Goal: Find contact information: Find contact information

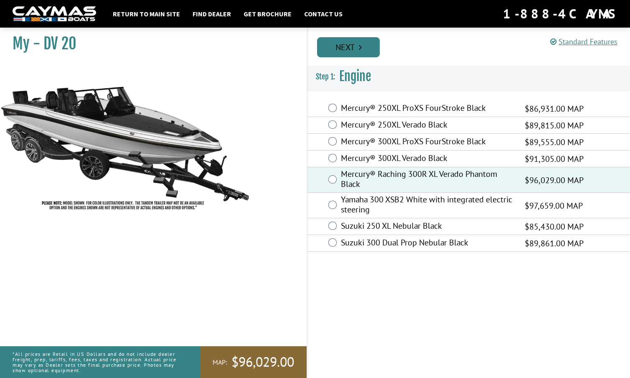
click at [349, 44] on link "Next" at bounding box center [348, 47] width 63 height 20
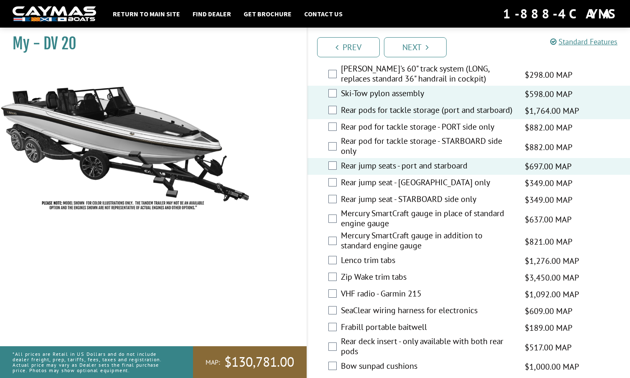
scroll to position [1583, 0]
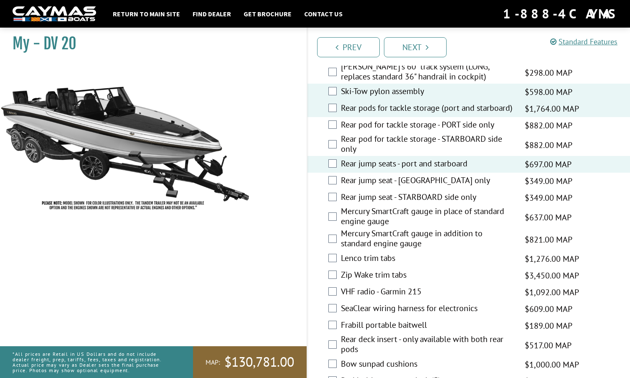
click at [348, 206] on div "Mercury SmartCraft gauge in place of standard engine gauge $637.00 MAP $752.00 …" at bounding box center [468, 217] width 322 height 22
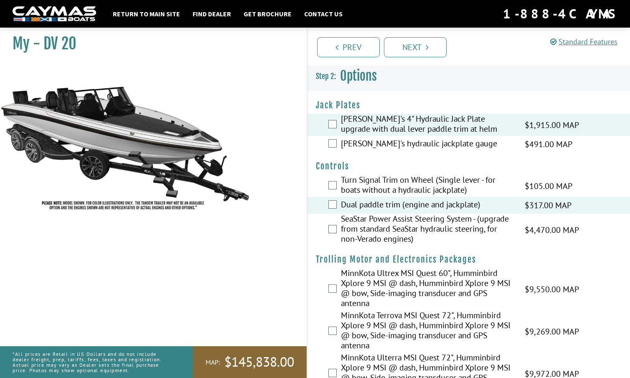
scroll to position [0, 0]
click at [419, 44] on link "Next" at bounding box center [415, 47] width 63 height 20
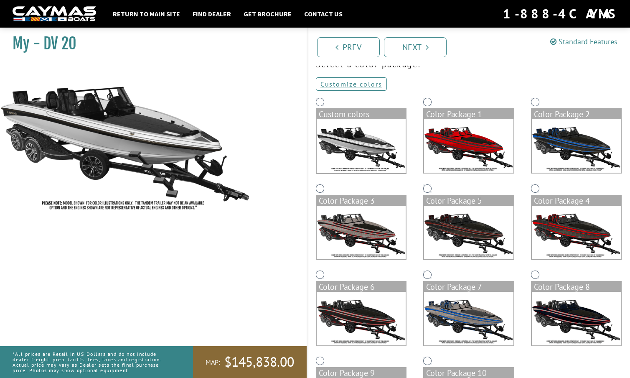
scroll to position [44, 0]
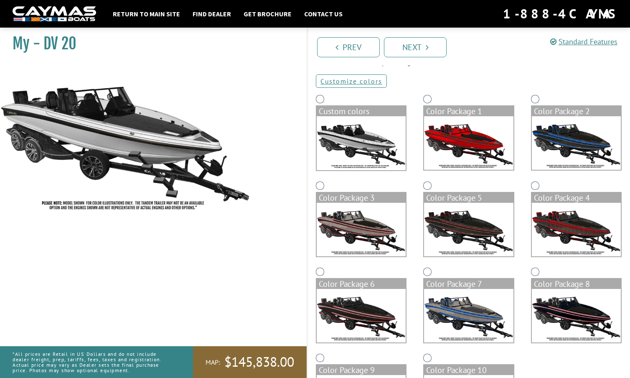
click at [577, 136] on img at bounding box center [576, 142] width 89 height 53
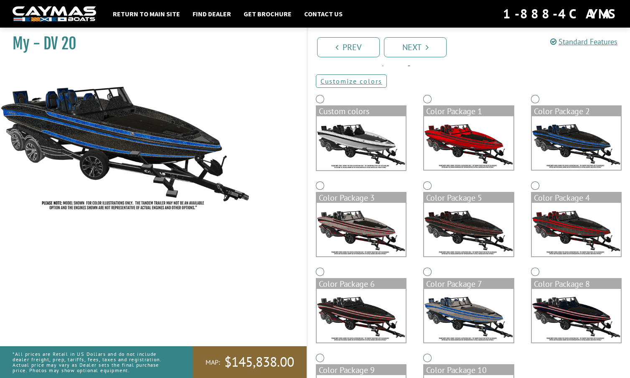
click at [472, 235] on img at bounding box center [468, 229] width 89 height 53
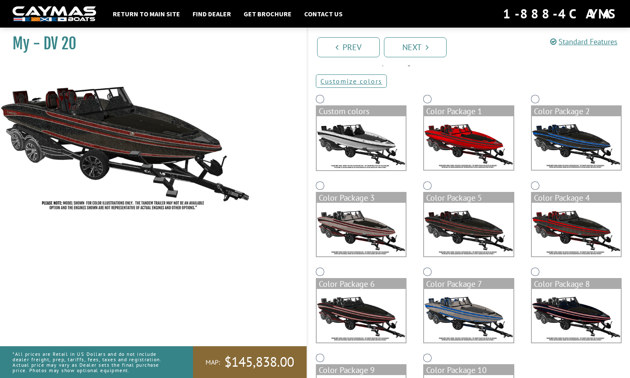
click at [577, 142] on img at bounding box center [576, 142] width 89 height 53
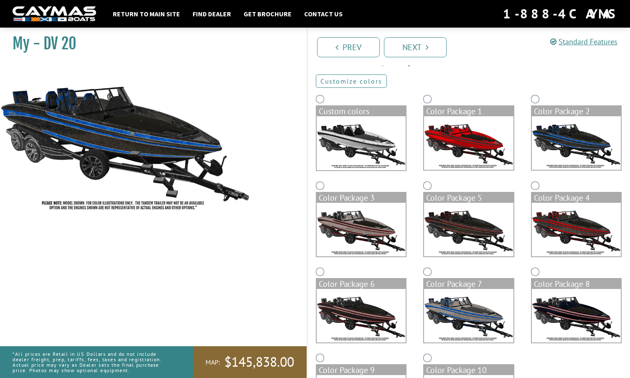
click at [363, 79] on link "Customize colors" at bounding box center [351, 80] width 71 height 13
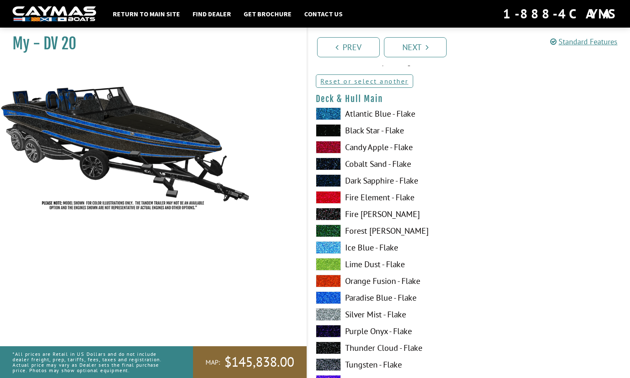
click at [333, 179] on span at bounding box center [328, 180] width 25 height 13
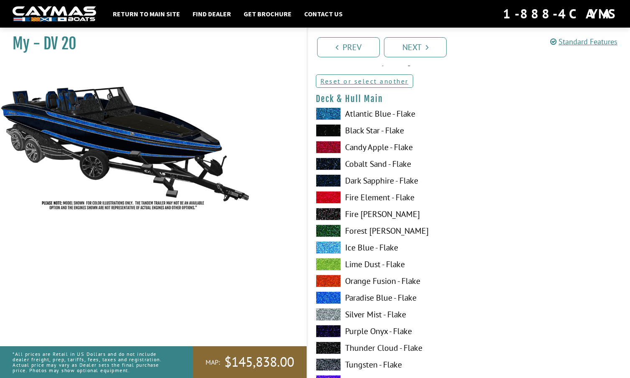
click at [331, 130] on span at bounding box center [328, 130] width 25 height 13
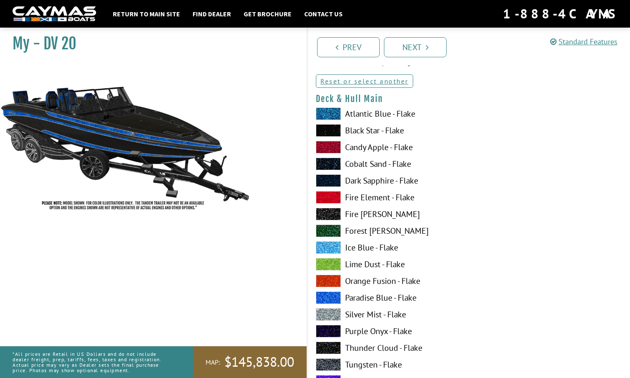
click at [331, 130] on span at bounding box center [328, 130] width 25 height 13
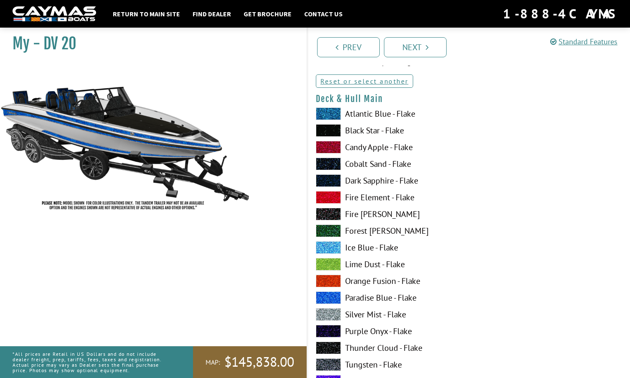
click at [330, 130] on span at bounding box center [328, 130] width 25 height 13
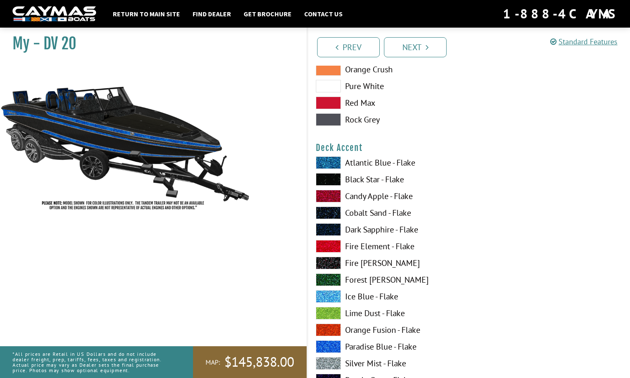
scroll to position [507, 0]
click at [330, 178] on span at bounding box center [328, 179] width 25 height 13
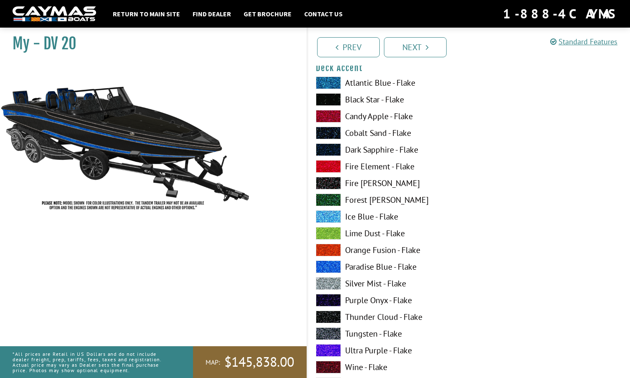
scroll to position [587, 0]
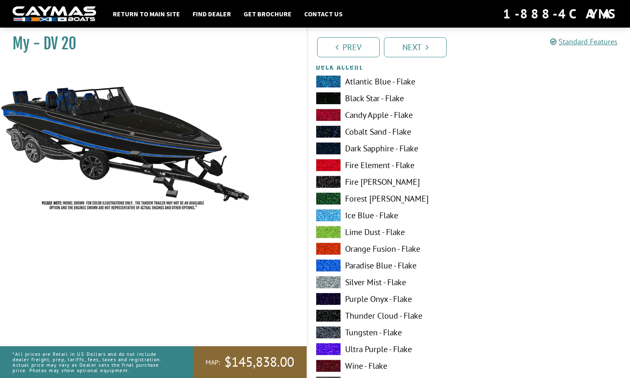
click at [334, 279] on span at bounding box center [328, 282] width 25 height 13
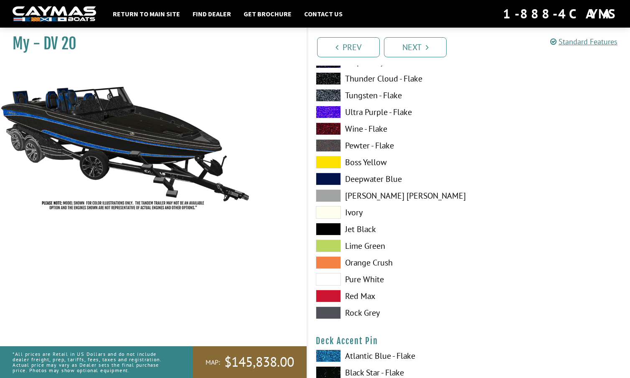
scroll to position [822, 0]
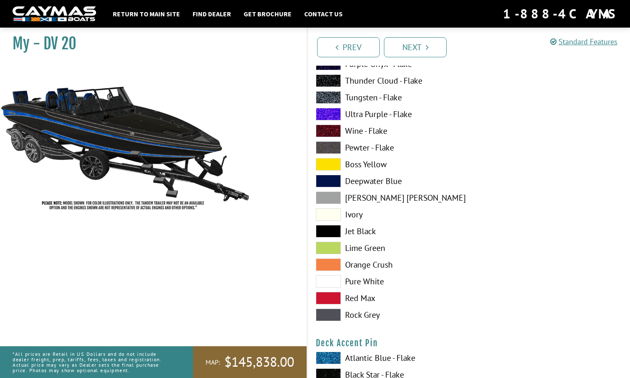
click at [327, 230] on span at bounding box center [328, 231] width 25 height 13
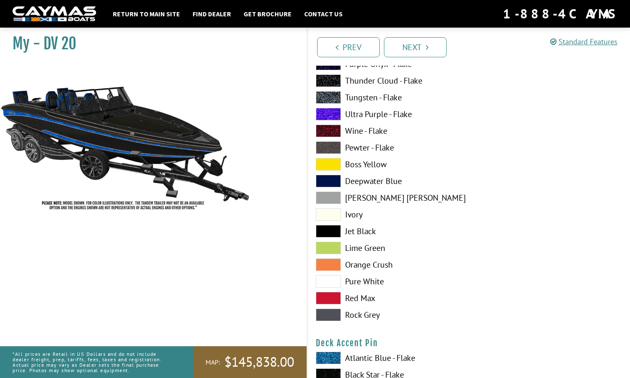
click at [327, 230] on span at bounding box center [328, 231] width 25 height 13
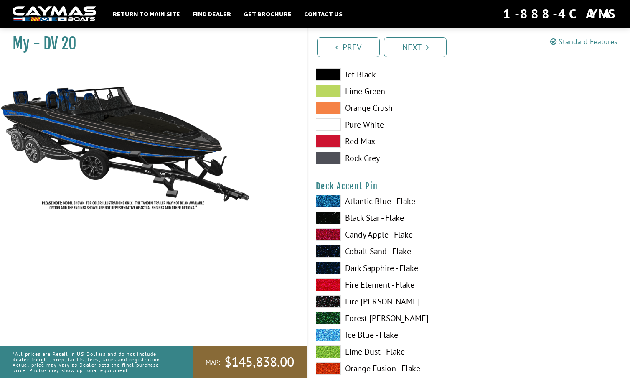
scroll to position [980, 0]
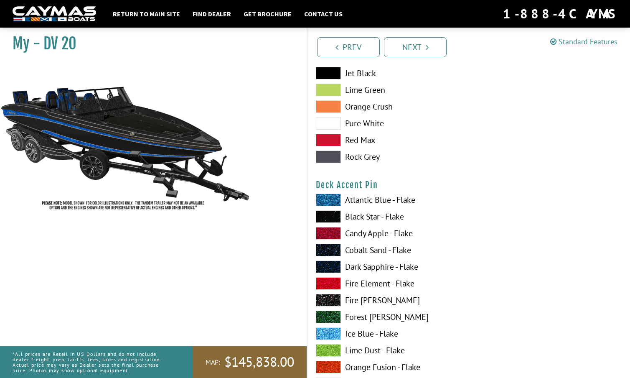
click at [326, 198] on span at bounding box center [328, 199] width 25 height 13
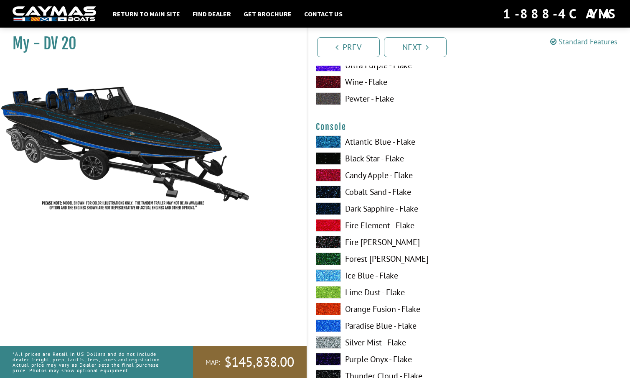
scroll to position [1394, 0]
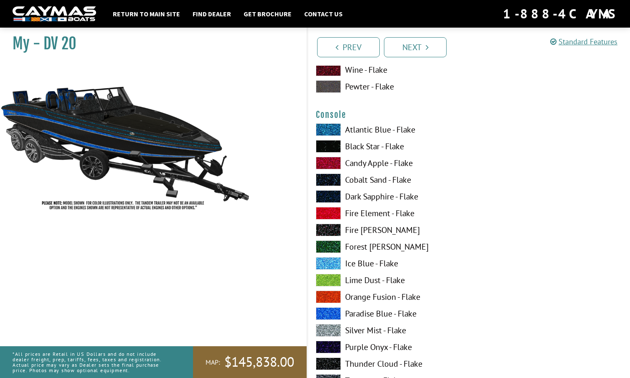
click at [330, 326] on span at bounding box center [328, 330] width 25 height 13
click at [331, 226] on span at bounding box center [328, 229] width 25 height 13
click at [330, 180] on span at bounding box center [328, 179] width 25 height 13
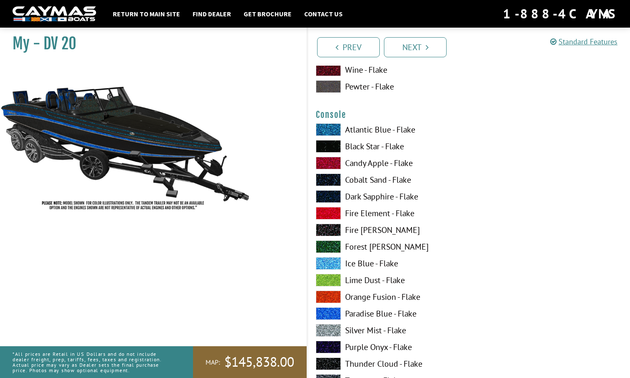
click at [330, 180] on span at bounding box center [328, 179] width 25 height 13
click at [333, 143] on span at bounding box center [328, 146] width 25 height 13
click at [330, 125] on span at bounding box center [328, 129] width 25 height 13
click at [328, 141] on span at bounding box center [328, 146] width 25 height 13
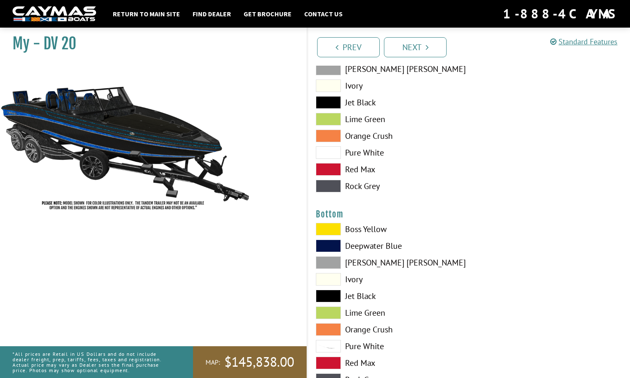
scroll to position [1808, 0]
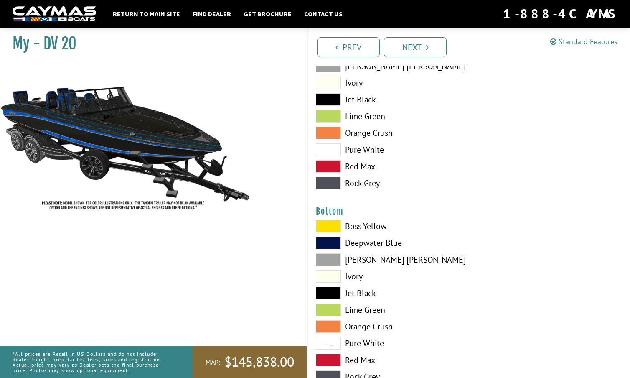
click at [327, 257] on span at bounding box center [328, 259] width 25 height 13
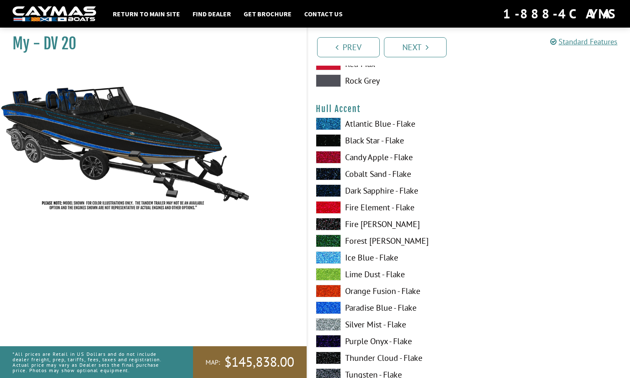
scroll to position [2107, 0]
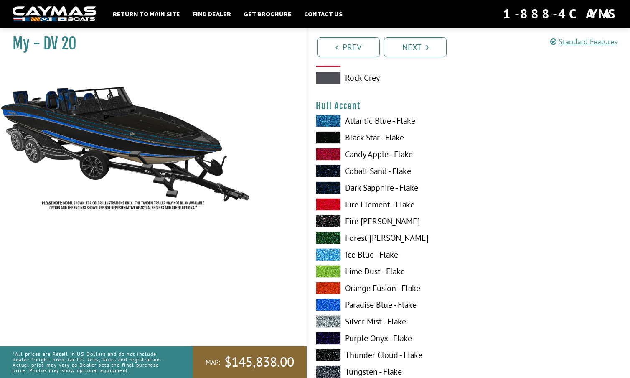
click at [326, 318] on span at bounding box center [328, 321] width 25 height 13
click at [330, 302] on span at bounding box center [328, 304] width 25 height 13
click at [333, 254] on span at bounding box center [328, 254] width 25 height 13
click at [330, 302] on span at bounding box center [328, 304] width 25 height 13
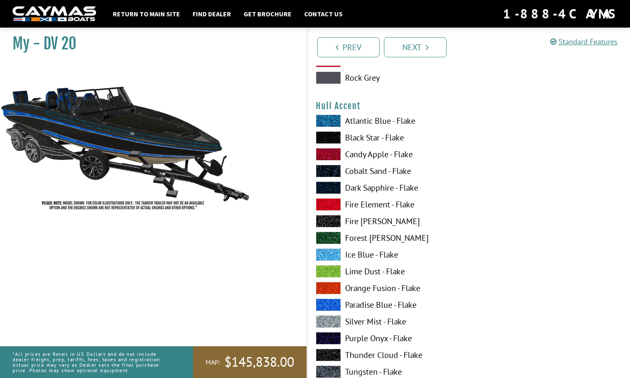
click at [330, 116] on span at bounding box center [328, 120] width 25 height 13
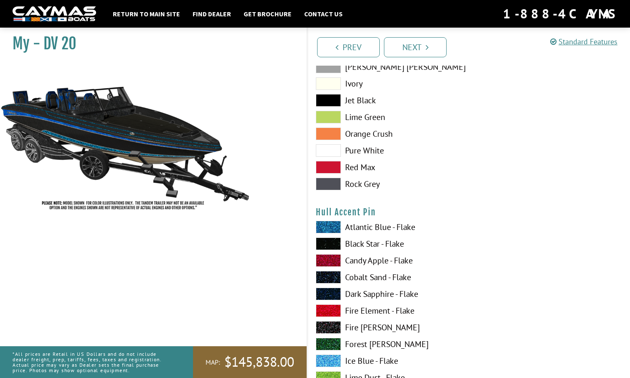
scroll to position [2514, 0]
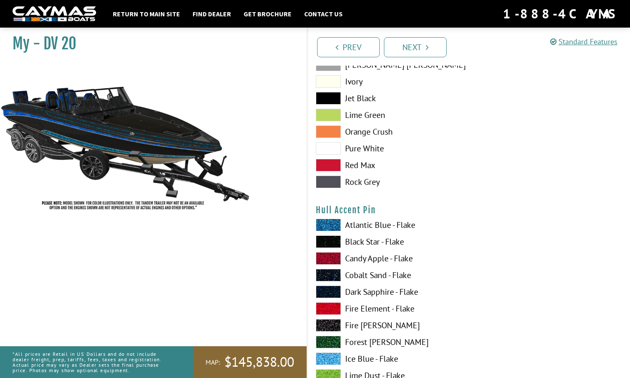
click at [332, 227] on span at bounding box center [328, 224] width 25 height 13
click at [332, 226] on span at bounding box center [328, 224] width 25 height 13
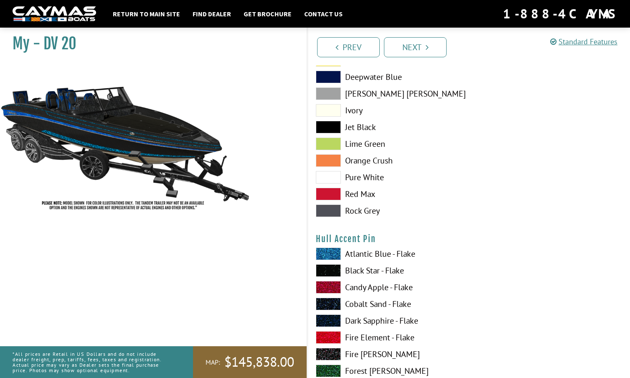
scroll to position [2488, 0]
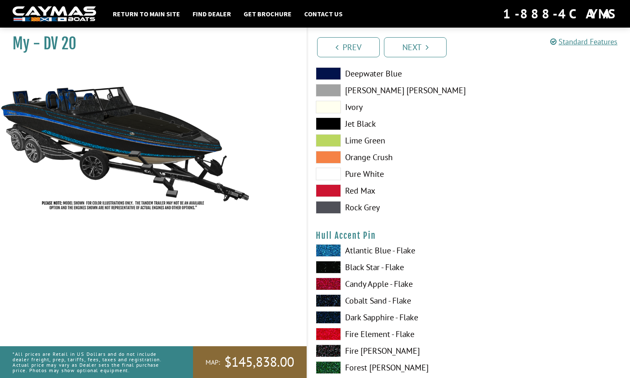
click at [329, 247] on span at bounding box center [328, 250] width 25 height 13
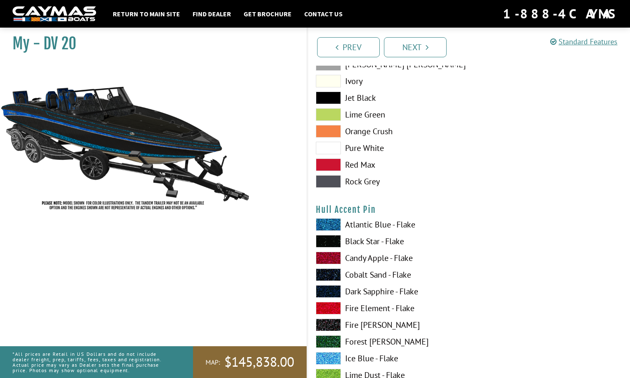
scroll to position [2517, 0]
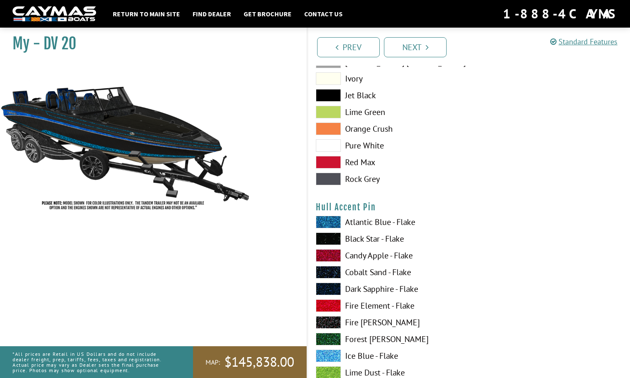
click at [329, 223] on span at bounding box center [328, 222] width 25 height 13
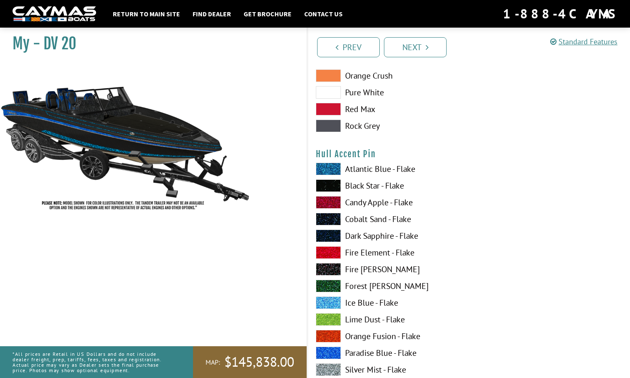
scroll to position [2612, 0]
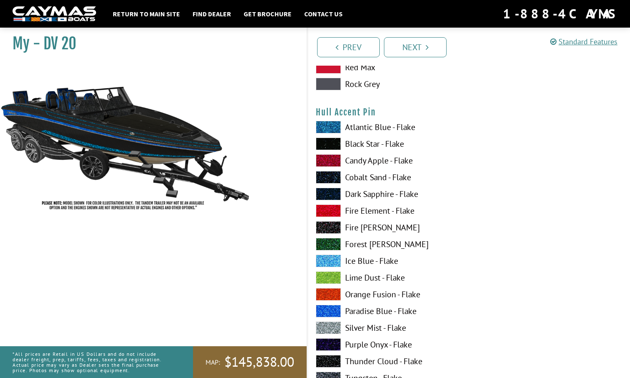
click at [328, 310] on span at bounding box center [328, 311] width 25 height 13
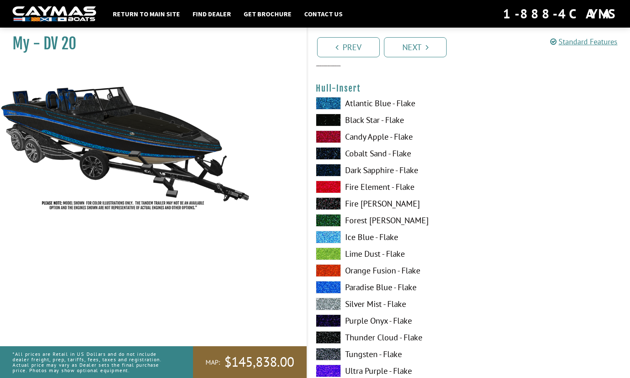
scroll to position [2980, 0]
click at [328, 286] on span at bounding box center [328, 286] width 25 height 13
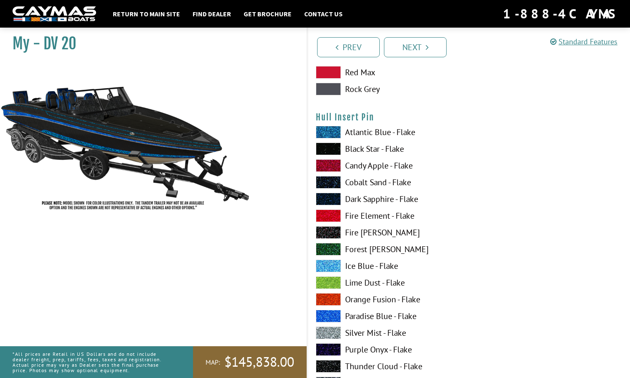
scroll to position [3460, 0]
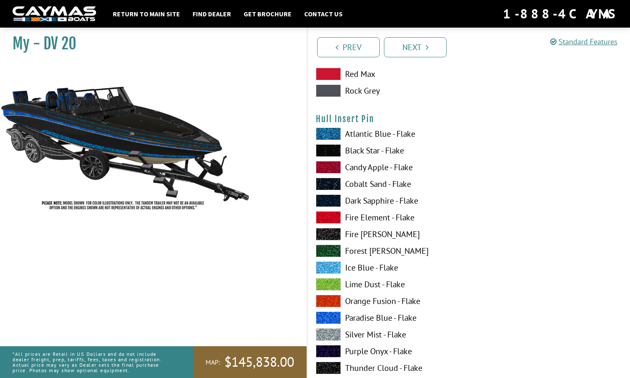
click at [332, 316] on span at bounding box center [328, 317] width 25 height 13
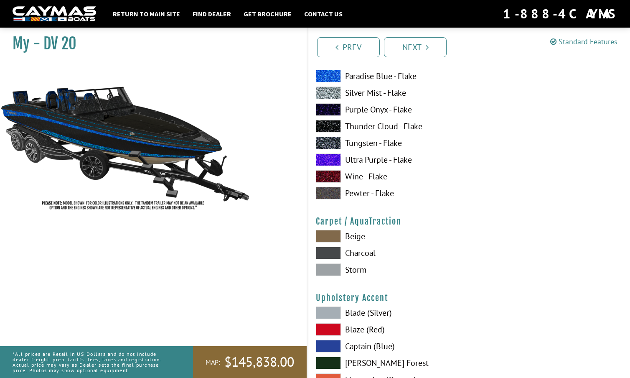
scroll to position [3699, 0]
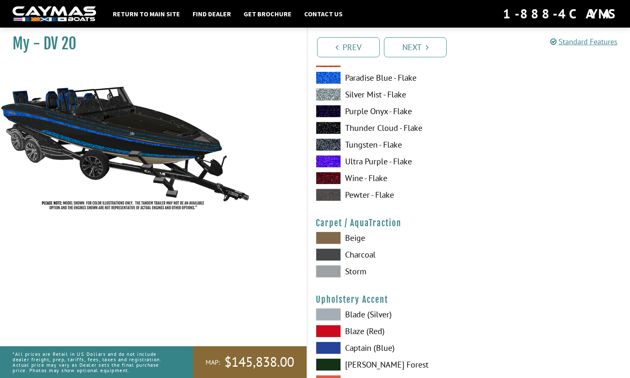
click at [332, 270] on span at bounding box center [328, 271] width 25 height 13
click at [331, 251] on span at bounding box center [328, 254] width 25 height 13
click at [330, 236] on span at bounding box center [328, 237] width 25 height 13
click at [330, 254] on span at bounding box center [328, 254] width 25 height 13
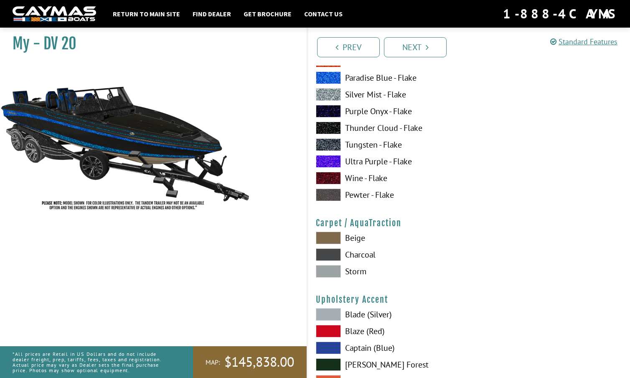
click at [327, 271] on span at bounding box center [328, 271] width 25 height 13
click at [330, 251] on span at bounding box center [328, 254] width 25 height 13
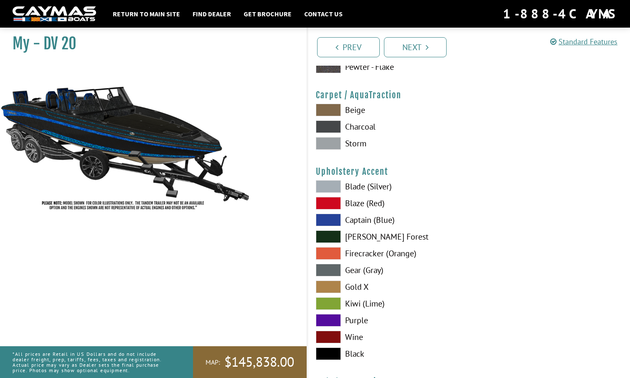
scroll to position [3827, 0]
click at [333, 221] on span at bounding box center [328, 219] width 25 height 13
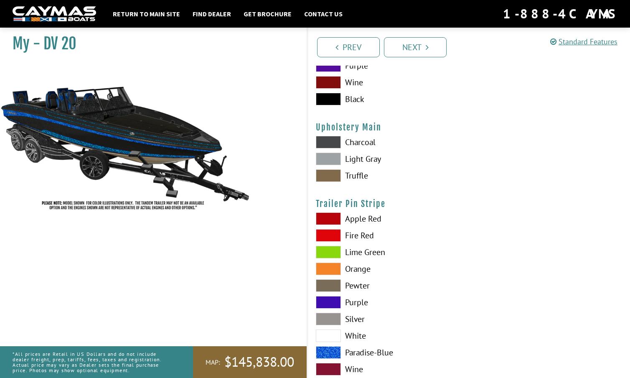
scroll to position [4088, 0]
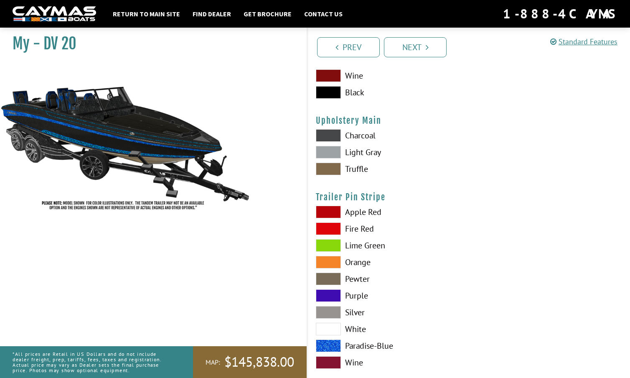
click at [329, 342] on span at bounding box center [328, 345] width 25 height 13
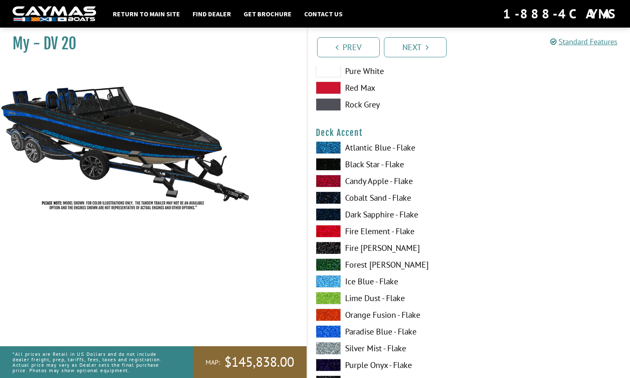
scroll to position [555, 0]
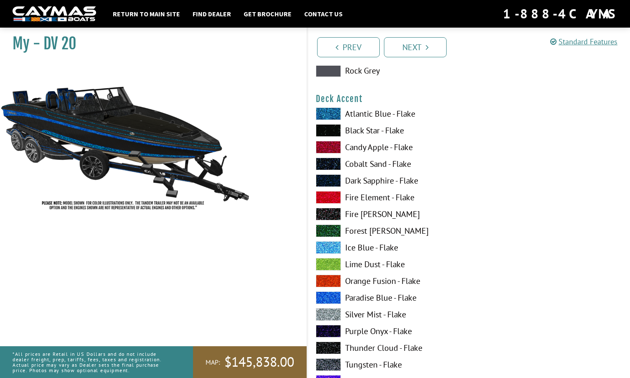
click at [330, 295] on span at bounding box center [328, 297] width 25 height 13
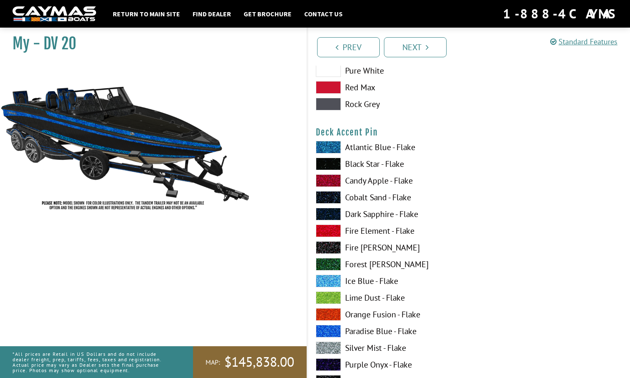
scroll to position [1041, 0]
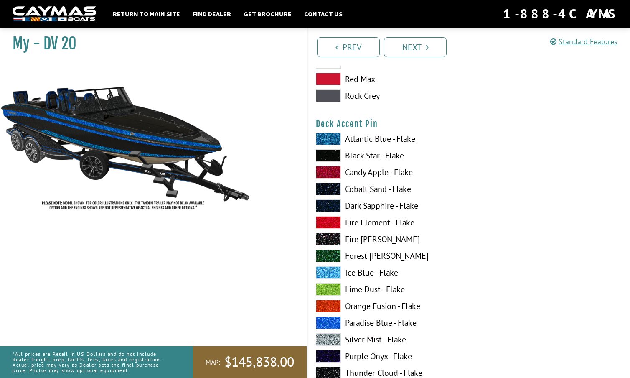
click at [334, 320] on span at bounding box center [328, 322] width 25 height 13
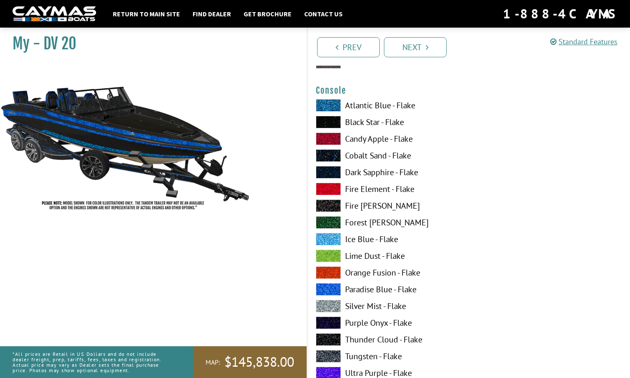
scroll to position [1421, 0]
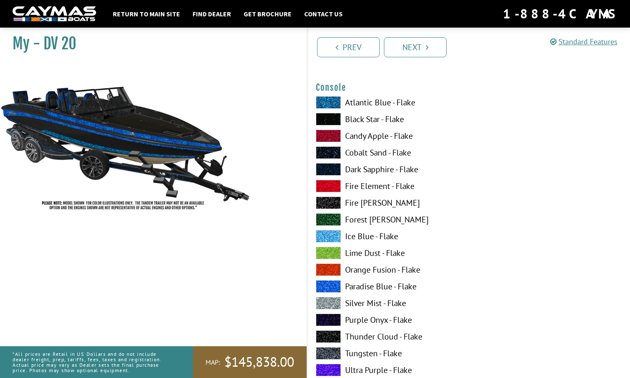
click at [330, 285] on span at bounding box center [328, 286] width 25 height 13
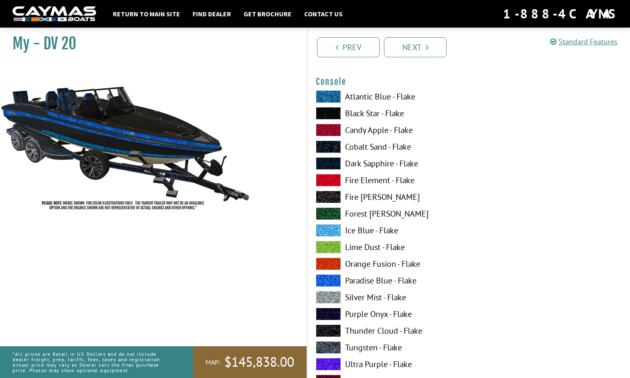
click at [333, 296] on span at bounding box center [328, 297] width 25 height 13
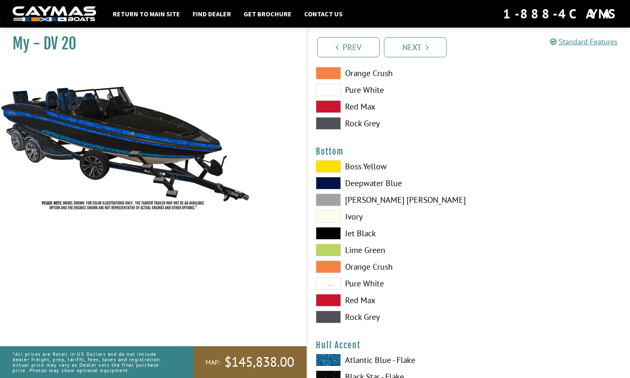
scroll to position [1869, 0]
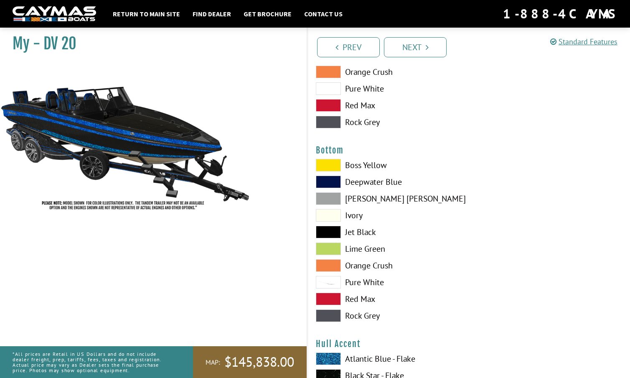
click at [326, 315] on span at bounding box center [328, 315] width 25 height 13
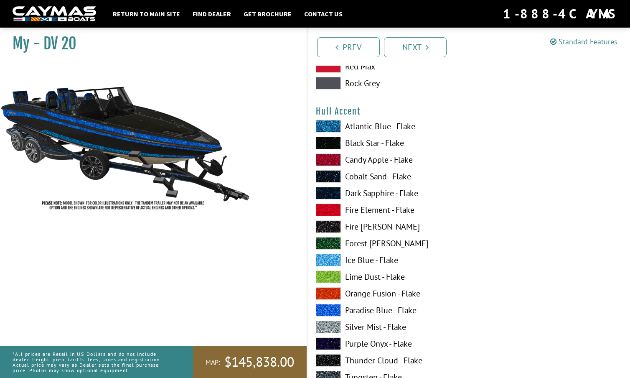
scroll to position [2107, 0]
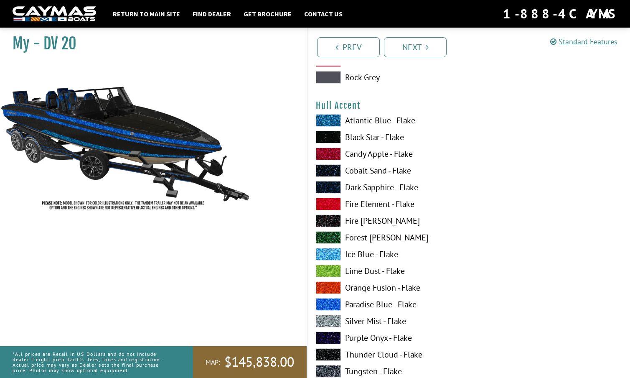
click at [325, 301] on span at bounding box center [328, 304] width 25 height 13
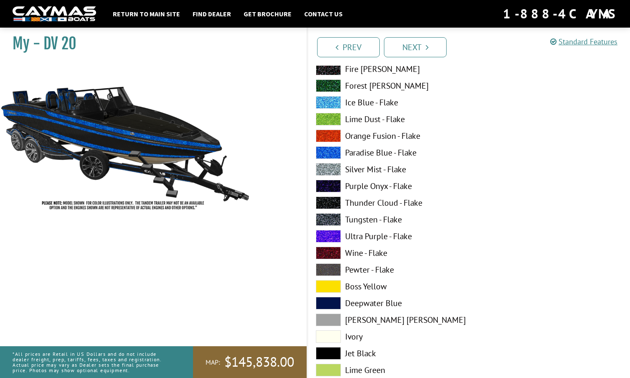
scroll to position [2264, 0]
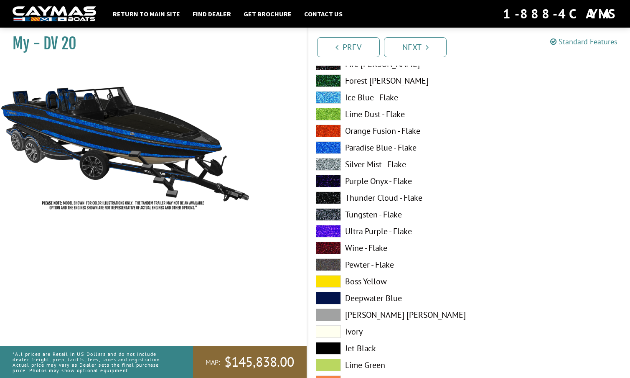
click at [329, 263] on span at bounding box center [328, 264] width 25 height 13
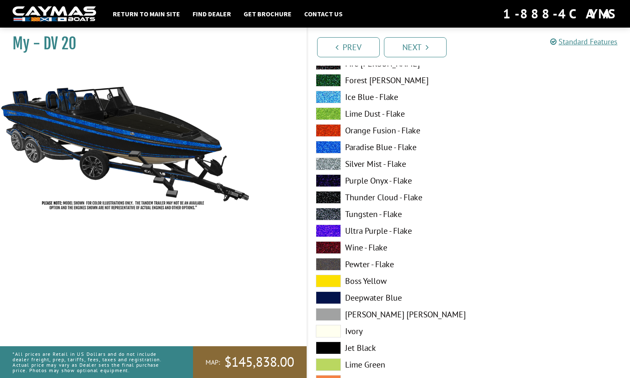
scroll to position [195, 0]
click at [331, 262] on span at bounding box center [328, 264] width 25 height 13
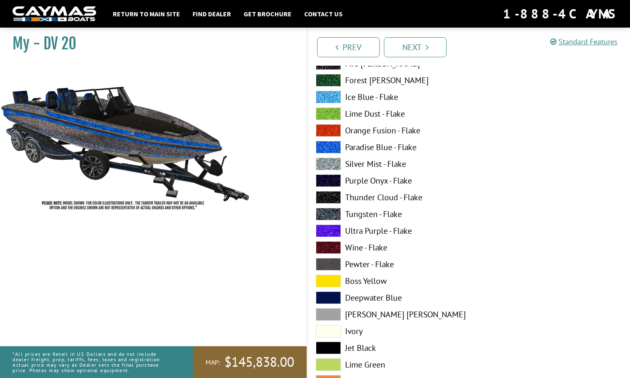
click at [331, 262] on span at bounding box center [328, 264] width 25 height 13
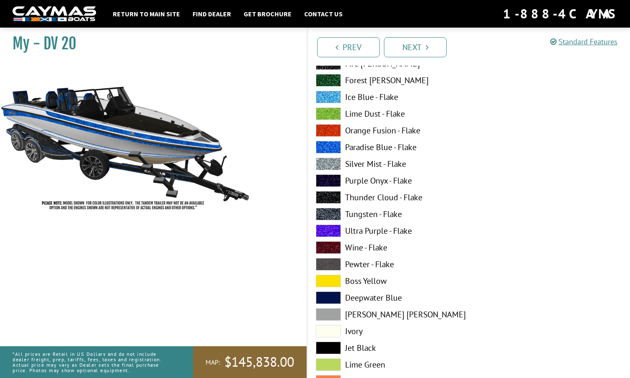
click at [331, 262] on span at bounding box center [328, 264] width 25 height 13
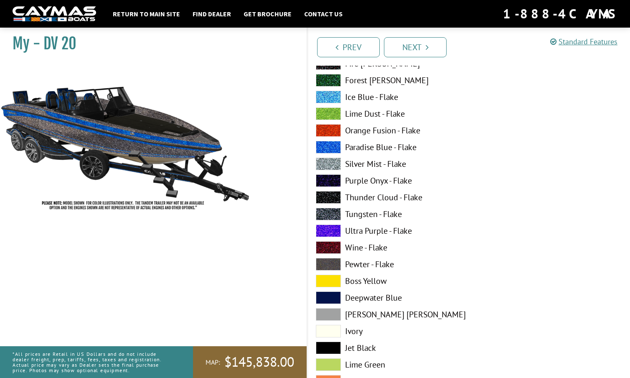
click at [331, 262] on span at bounding box center [328, 264] width 25 height 13
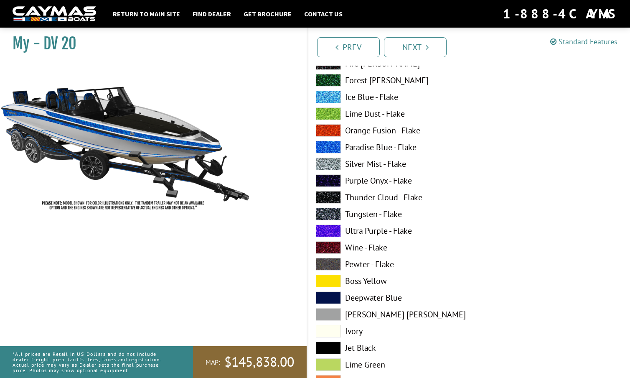
click at [329, 177] on span at bounding box center [328, 180] width 25 height 13
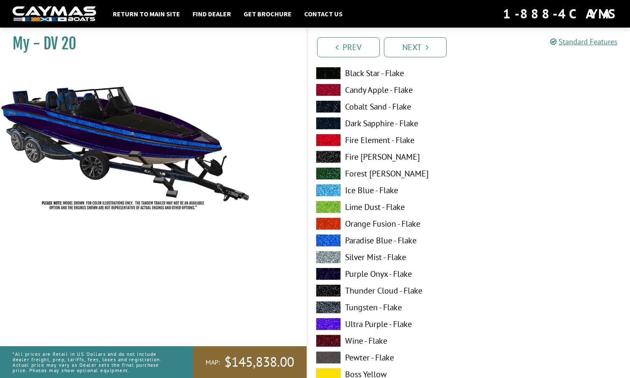
scroll to position [99, 0]
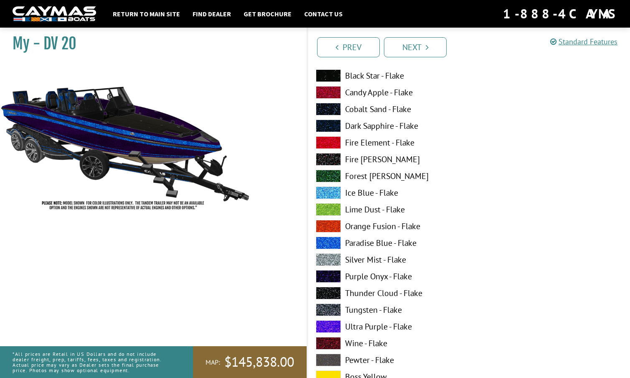
click at [329, 123] on span at bounding box center [328, 125] width 25 height 13
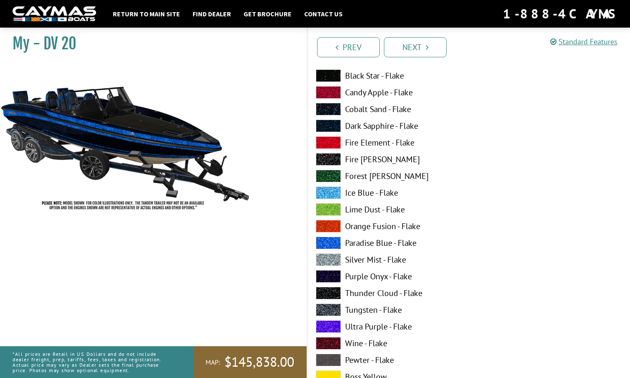
click at [326, 77] on span at bounding box center [328, 75] width 25 height 13
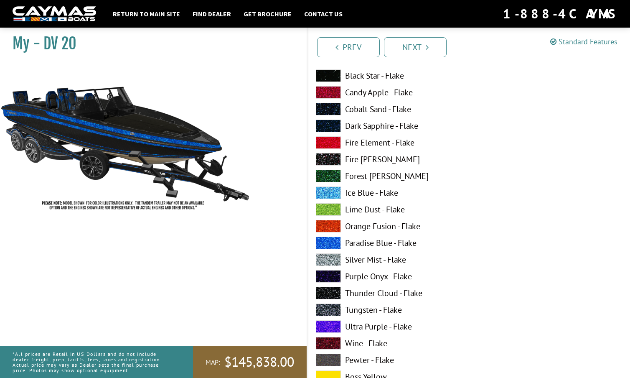
click at [325, 259] on span at bounding box center [328, 259] width 25 height 13
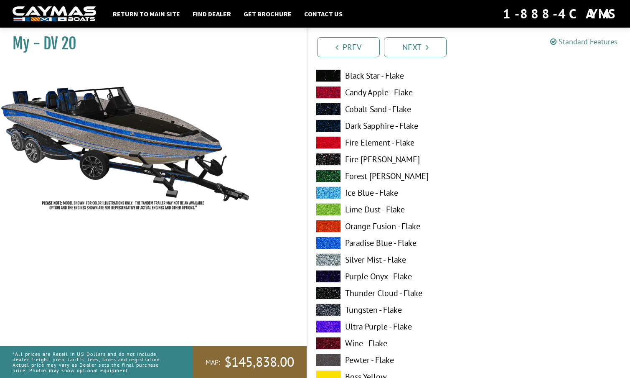
click at [325, 259] on span at bounding box center [328, 259] width 25 height 13
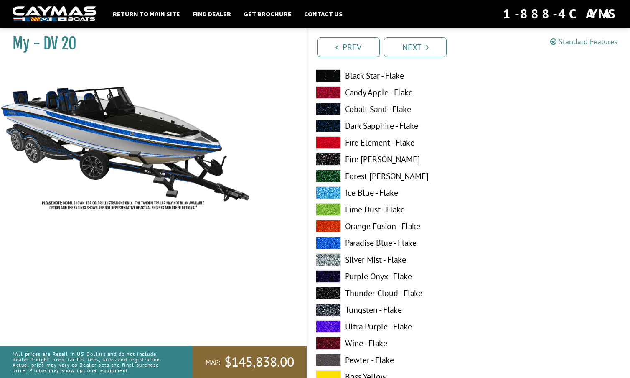
click at [329, 275] on span at bounding box center [328, 276] width 25 height 13
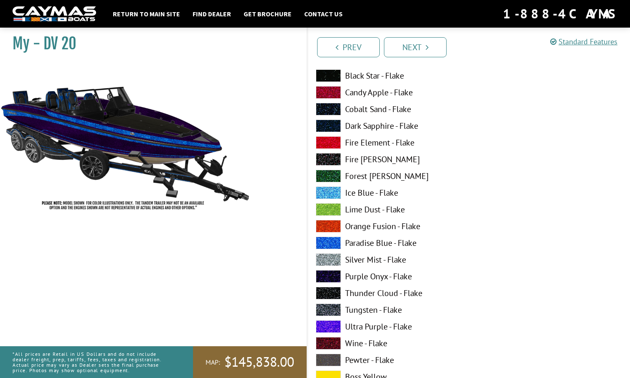
click at [331, 309] on span at bounding box center [328, 309] width 25 height 13
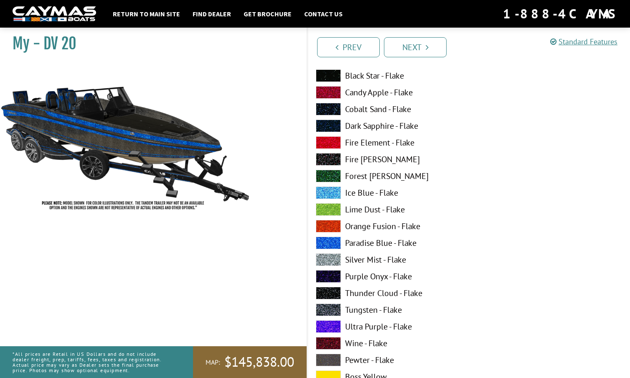
click at [329, 273] on span at bounding box center [328, 276] width 25 height 13
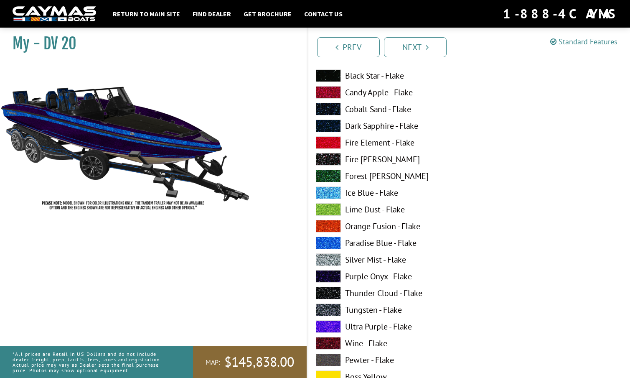
click at [330, 292] on span at bounding box center [328, 293] width 25 height 13
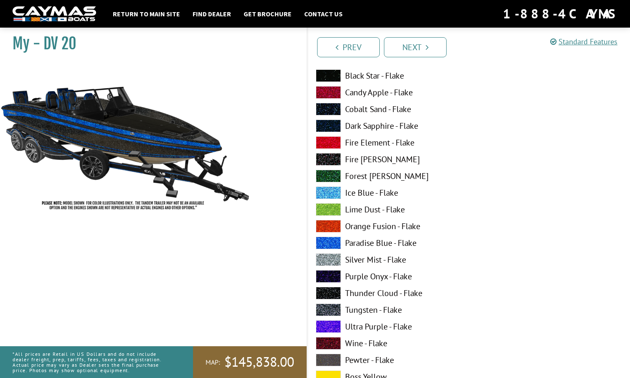
click at [330, 272] on span at bounding box center [328, 276] width 25 height 13
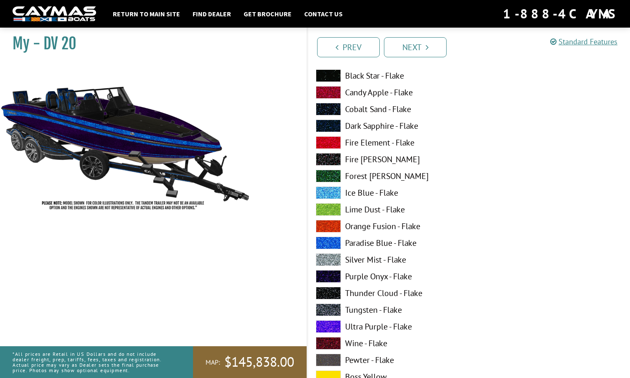
click at [330, 290] on span at bounding box center [328, 293] width 25 height 13
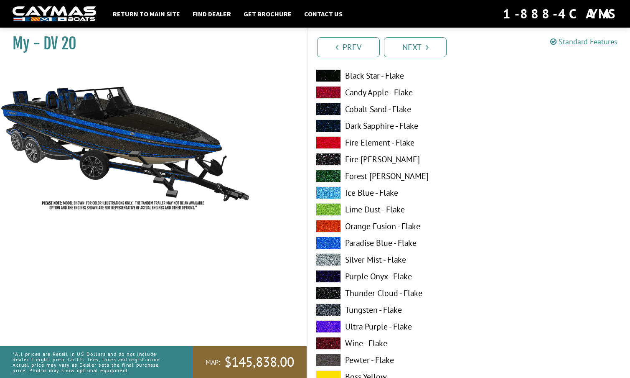
click at [328, 274] on span at bounding box center [328, 276] width 25 height 13
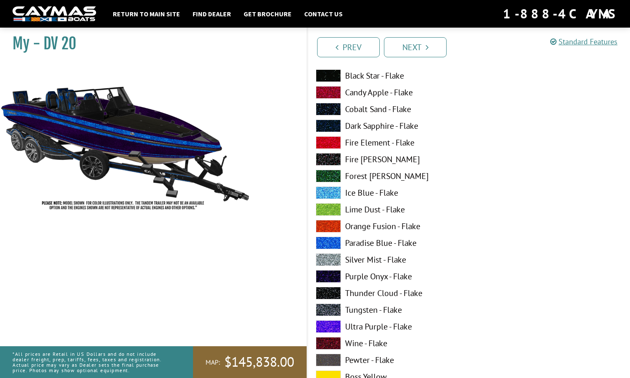
click at [330, 123] on span at bounding box center [328, 125] width 25 height 13
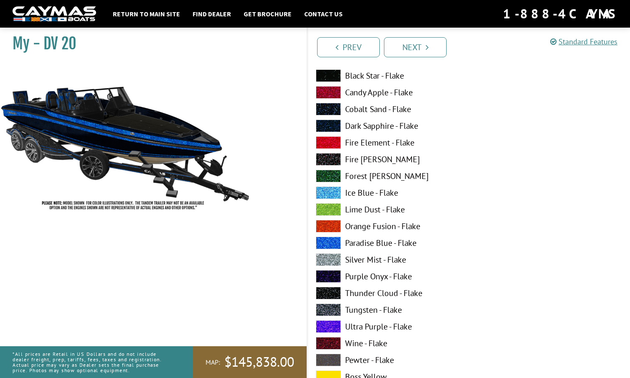
click at [331, 123] on span at bounding box center [328, 125] width 25 height 13
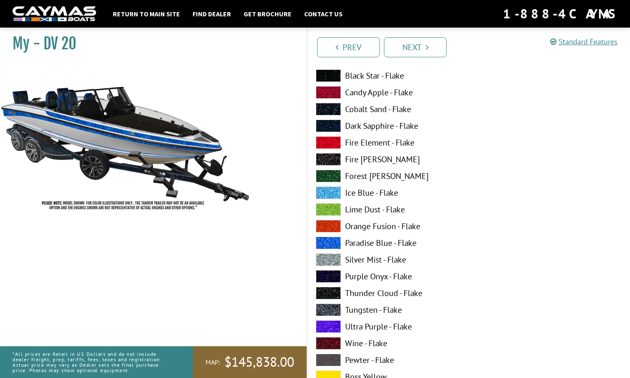
click at [331, 123] on span at bounding box center [328, 125] width 25 height 13
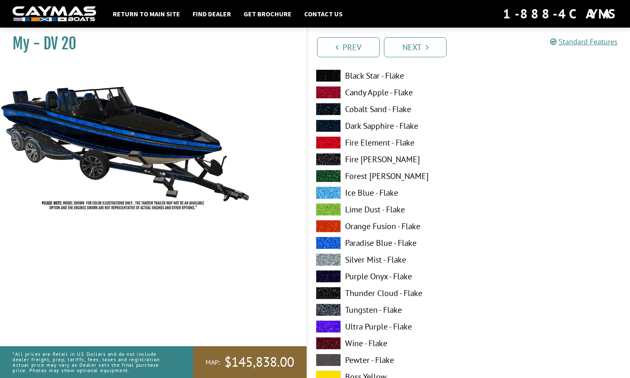
click at [332, 108] on span at bounding box center [328, 109] width 25 height 13
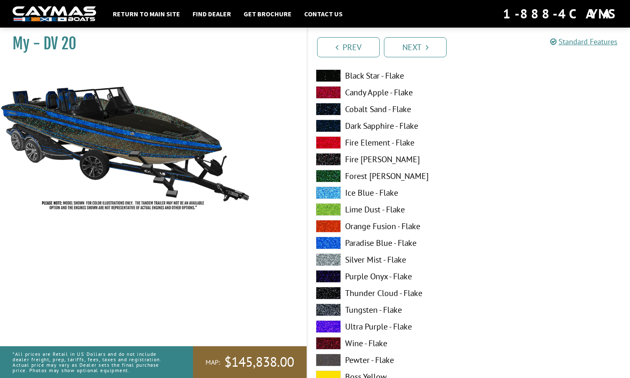
click at [328, 124] on span at bounding box center [328, 125] width 25 height 13
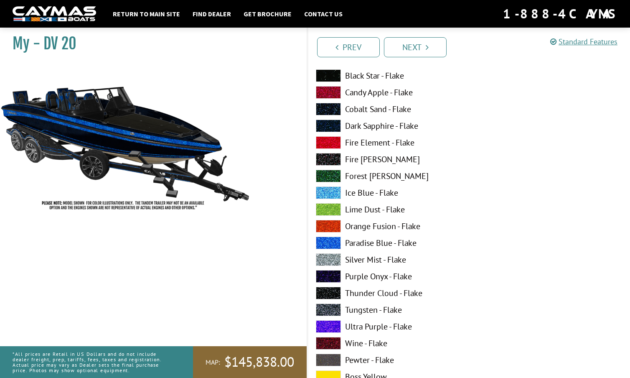
click at [331, 107] on span at bounding box center [328, 109] width 25 height 13
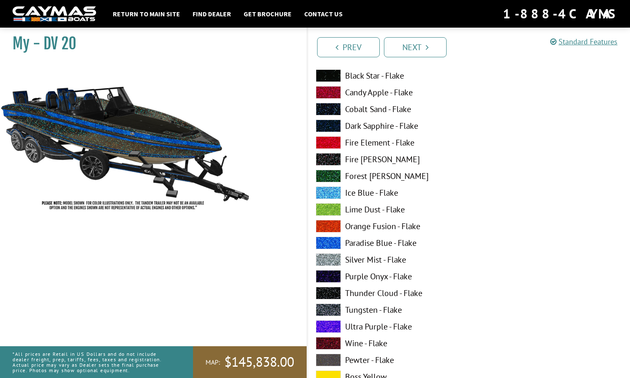
click at [330, 125] on span at bounding box center [328, 125] width 25 height 13
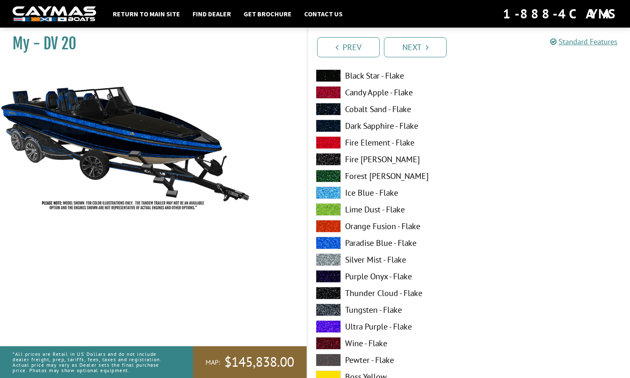
click at [330, 275] on span at bounding box center [328, 276] width 25 height 13
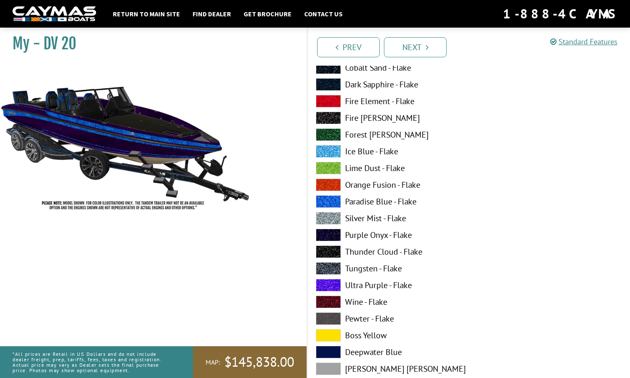
scroll to position [102, 0]
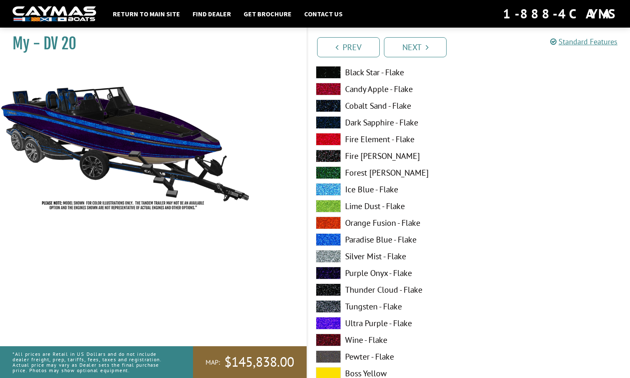
click at [328, 70] on span at bounding box center [328, 72] width 25 height 13
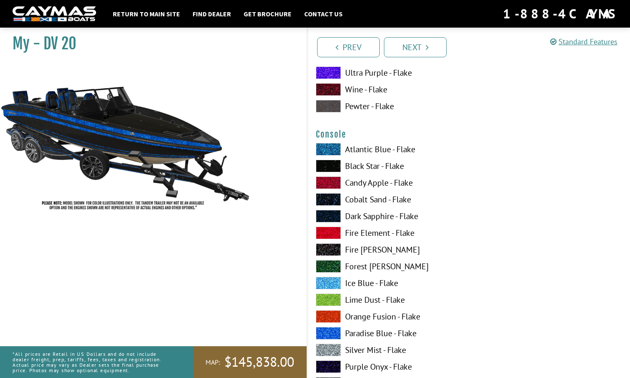
scroll to position [1375, 0]
click at [330, 163] on span at bounding box center [328, 165] width 25 height 13
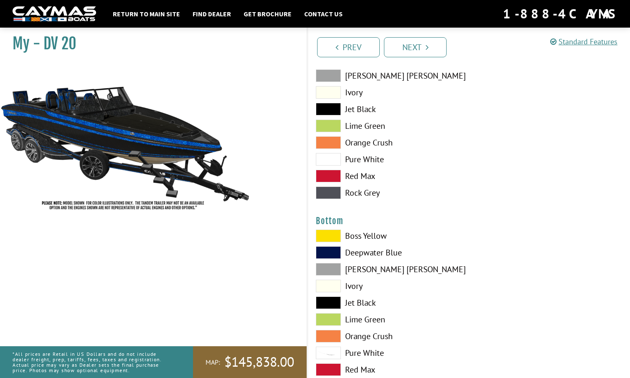
scroll to position [1799, 0]
click at [327, 251] on span at bounding box center [328, 252] width 25 height 13
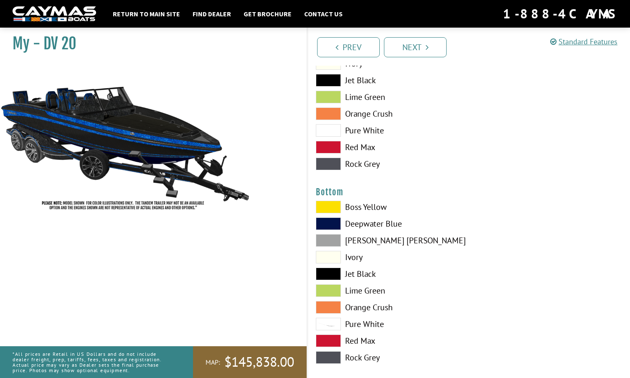
scroll to position [1830, 0]
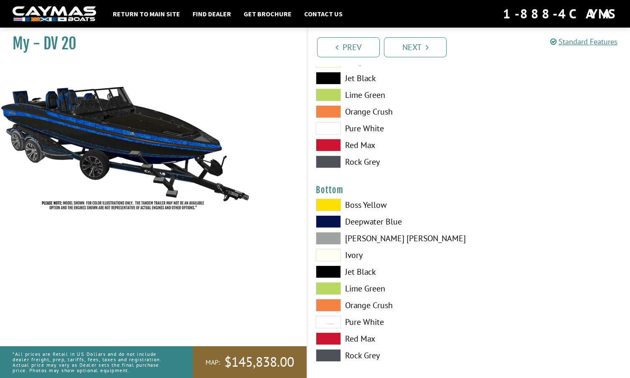
click at [325, 270] on span at bounding box center [328, 271] width 25 height 13
click at [333, 219] on span at bounding box center [328, 221] width 25 height 13
click at [330, 273] on span at bounding box center [328, 271] width 25 height 13
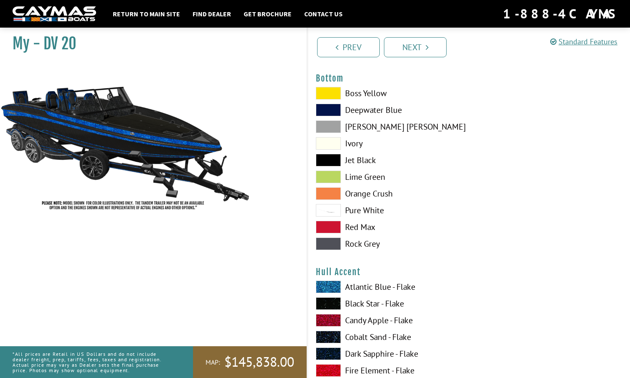
scroll to position [1942, 0]
click at [326, 246] on span at bounding box center [328, 243] width 25 height 13
click at [330, 207] on span at bounding box center [328, 209] width 25 height 13
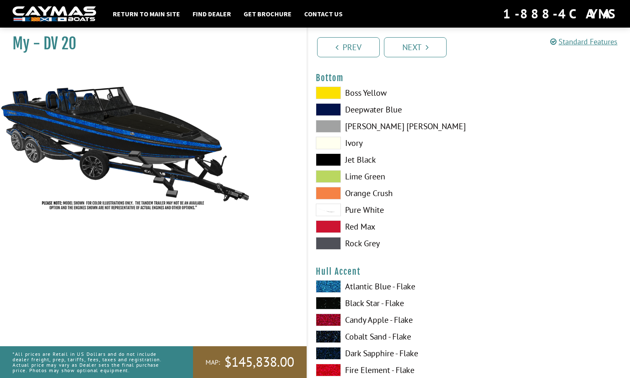
click at [330, 207] on span at bounding box center [328, 209] width 25 height 13
click at [330, 154] on span at bounding box center [328, 159] width 25 height 13
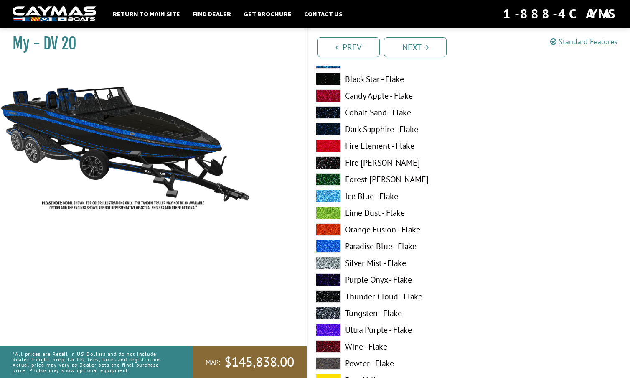
scroll to position [2167, 0]
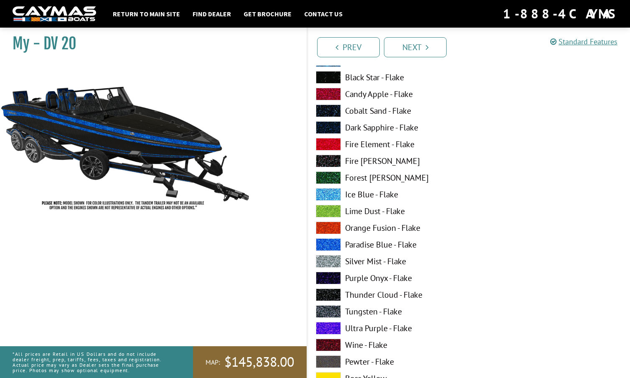
click at [329, 244] on span at bounding box center [328, 244] width 25 height 13
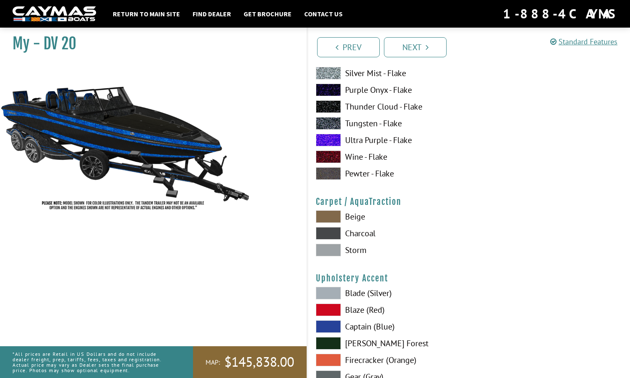
scroll to position [3721, 0]
click at [328, 248] on span at bounding box center [328, 249] width 25 height 13
click at [330, 229] on span at bounding box center [328, 232] width 25 height 13
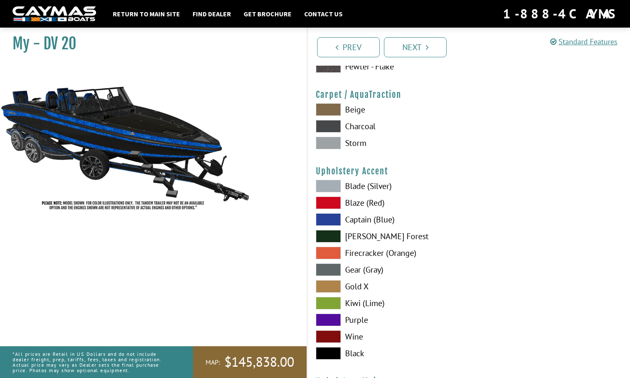
scroll to position [3844, 0]
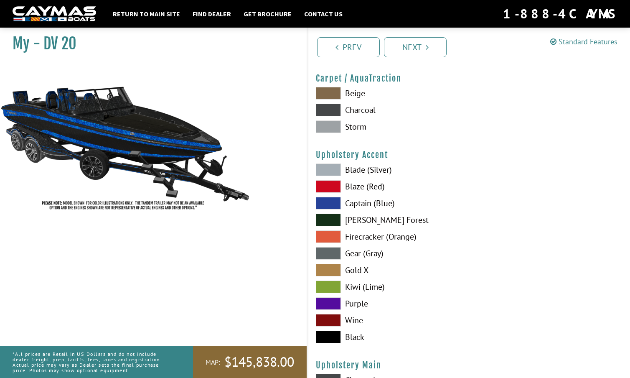
click at [333, 170] on span at bounding box center [328, 169] width 25 height 13
click at [327, 201] on span at bounding box center [328, 203] width 25 height 13
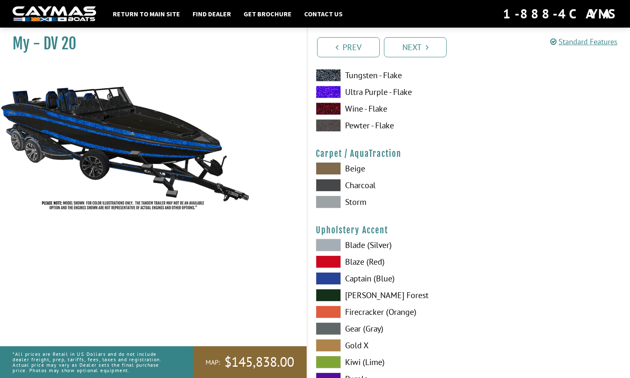
scroll to position [3660, 0]
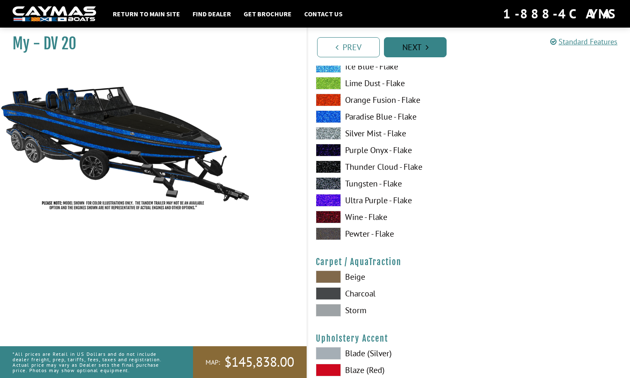
click at [414, 48] on link "Next" at bounding box center [415, 47] width 63 height 20
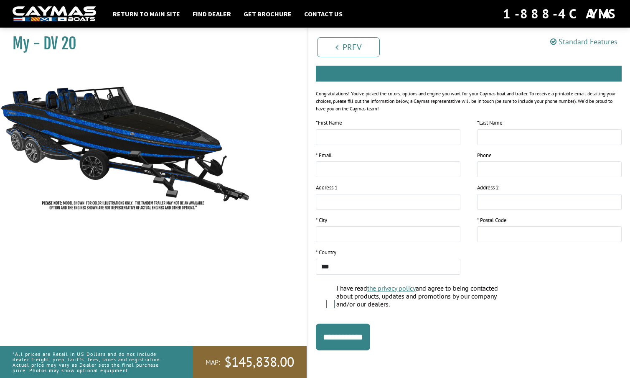
scroll to position [85, 0]
type input "******"
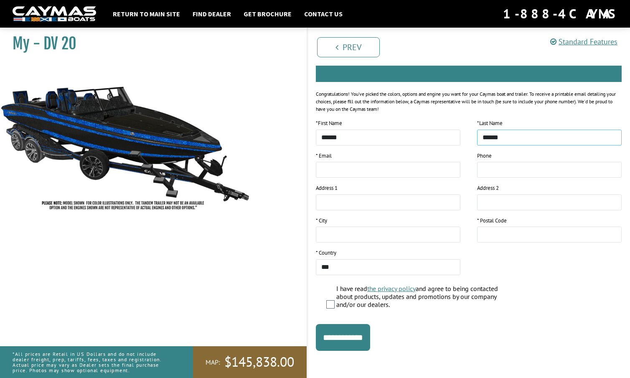
type input "******"
type input "**********"
click at [407, 173] on input "**********" at bounding box center [388, 170] width 145 height 16
type input "**********"
type input "*"
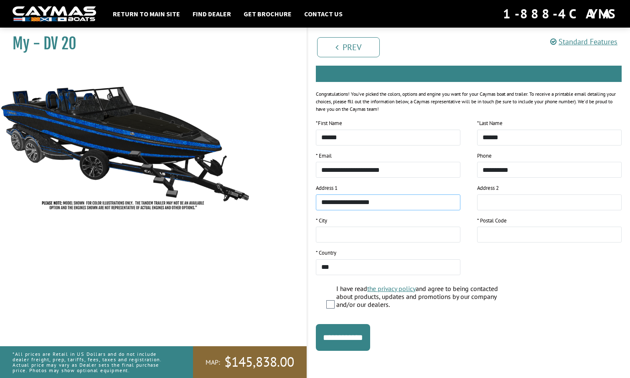
type input "**********"
type input "*********"
type input "*****"
click at [546, 324] on div "**********" at bounding box center [468, 337] width 322 height 27
click at [353, 333] on input "**********" at bounding box center [343, 337] width 54 height 27
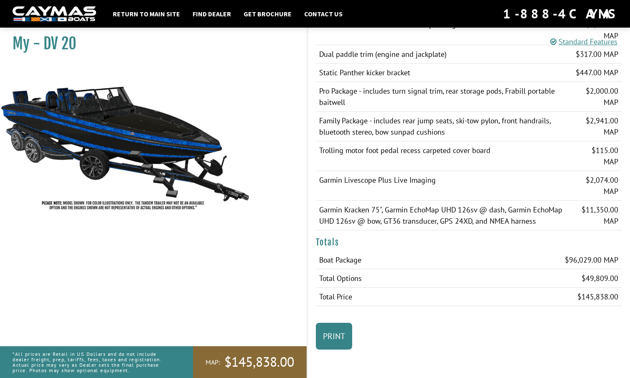
scroll to position [1401, 0]
click at [334, 334] on link "Print" at bounding box center [334, 335] width 36 height 27
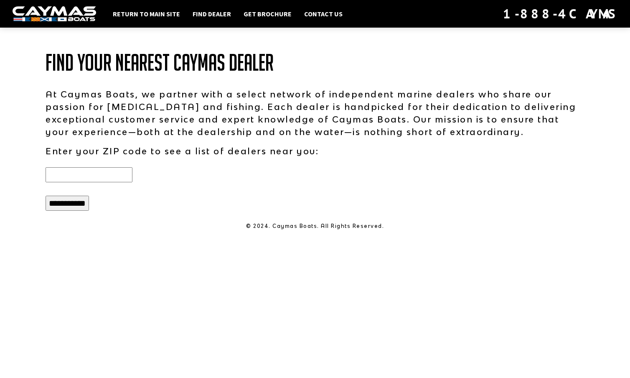
click at [99, 175] on input "text" at bounding box center [89, 174] width 87 height 15
type input "*****"
click at [83, 199] on input "**********" at bounding box center [67, 202] width 43 height 15
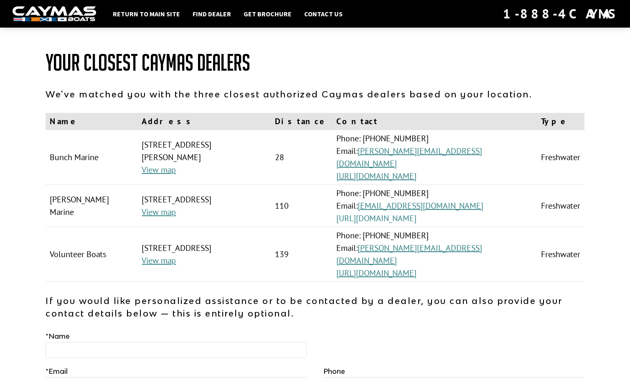
click at [416, 213] on link "http://watsonsmarine.com/" at bounding box center [376, 218] width 80 height 11
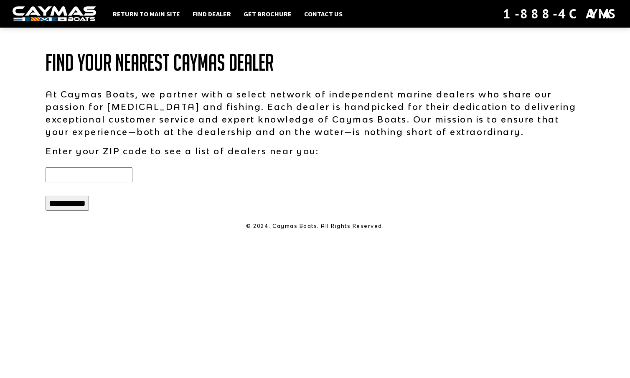
click at [108, 175] on input "text" at bounding box center [89, 174] width 87 height 15
type input "*****"
click at [75, 200] on input "**********" at bounding box center [67, 202] width 43 height 15
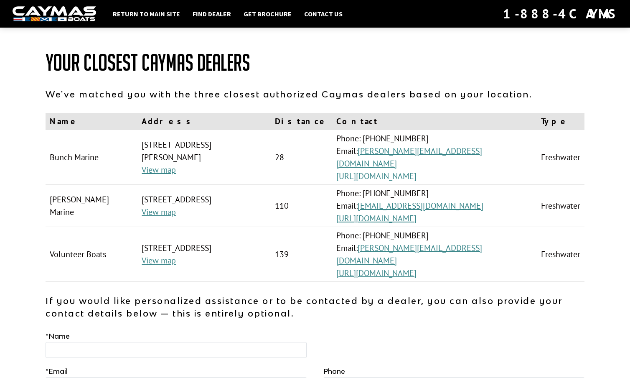
click at [416, 170] on link "https://bunchmarine.com/" at bounding box center [376, 175] width 80 height 11
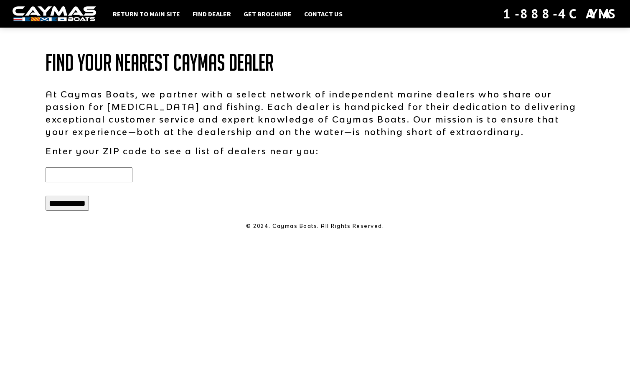
click at [113, 174] on input "text" at bounding box center [89, 174] width 87 height 15
type input "*****"
click at [69, 203] on input "**********" at bounding box center [67, 202] width 43 height 15
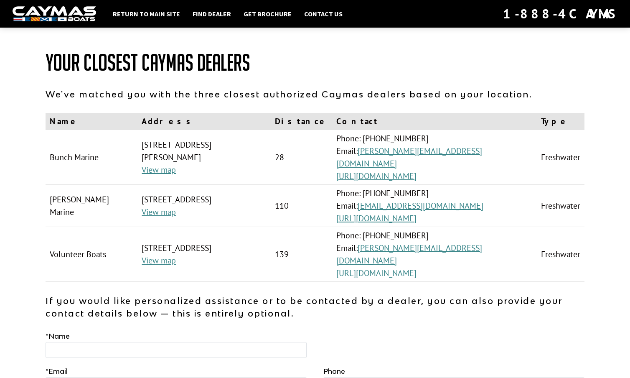
click at [416, 267] on link "[URL][DOMAIN_NAME]" at bounding box center [376, 272] width 80 height 11
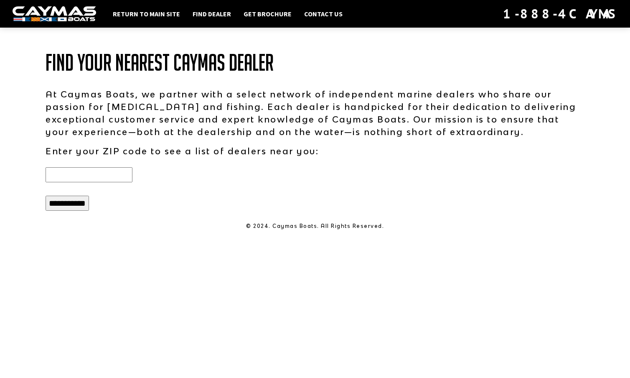
click at [84, 174] on input "text" at bounding box center [89, 174] width 87 height 15
type input "*****"
click at [79, 200] on input "**********" at bounding box center [67, 202] width 43 height 15
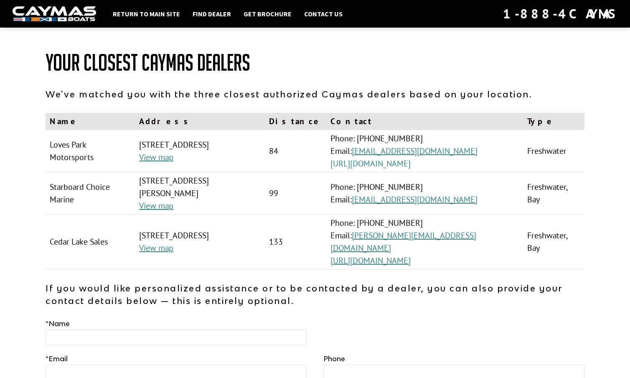
click at [411, 162] on link "[URL][DOMAIN_NAME]" at bounding box center [370, 163] width 80 height 11
